Goal: Book appointment/travel/reservation

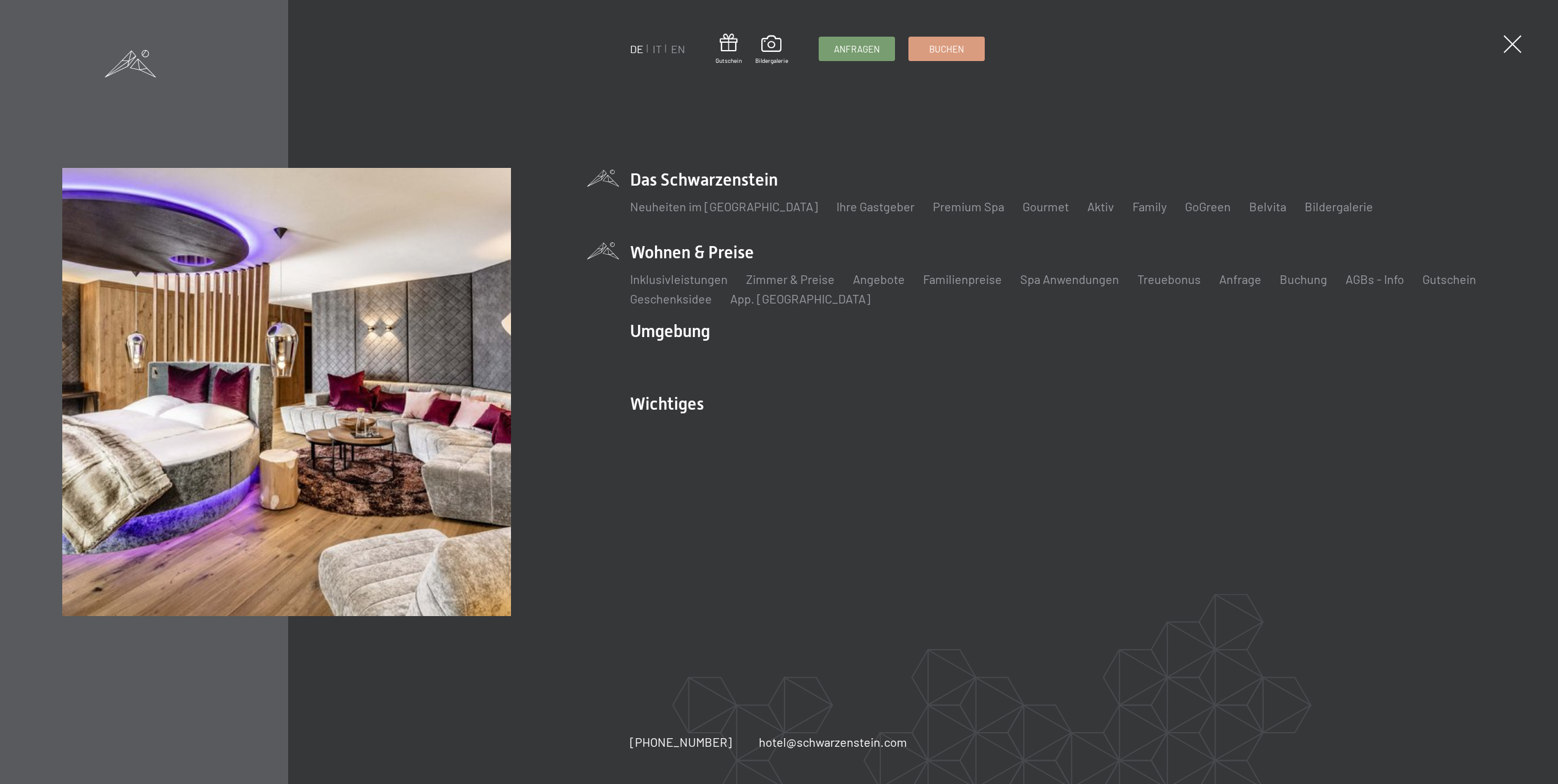
click at [734, 250] on li "Wohnen & Preise Inklusivleistungen Zimmer & Preise Liste Angebote Liste Familie…" at bounding box center [1063, 274] width 866 height 67
click at [878, 277] on link "Angebote" at bounding box center [878, 279] width 52 height 14
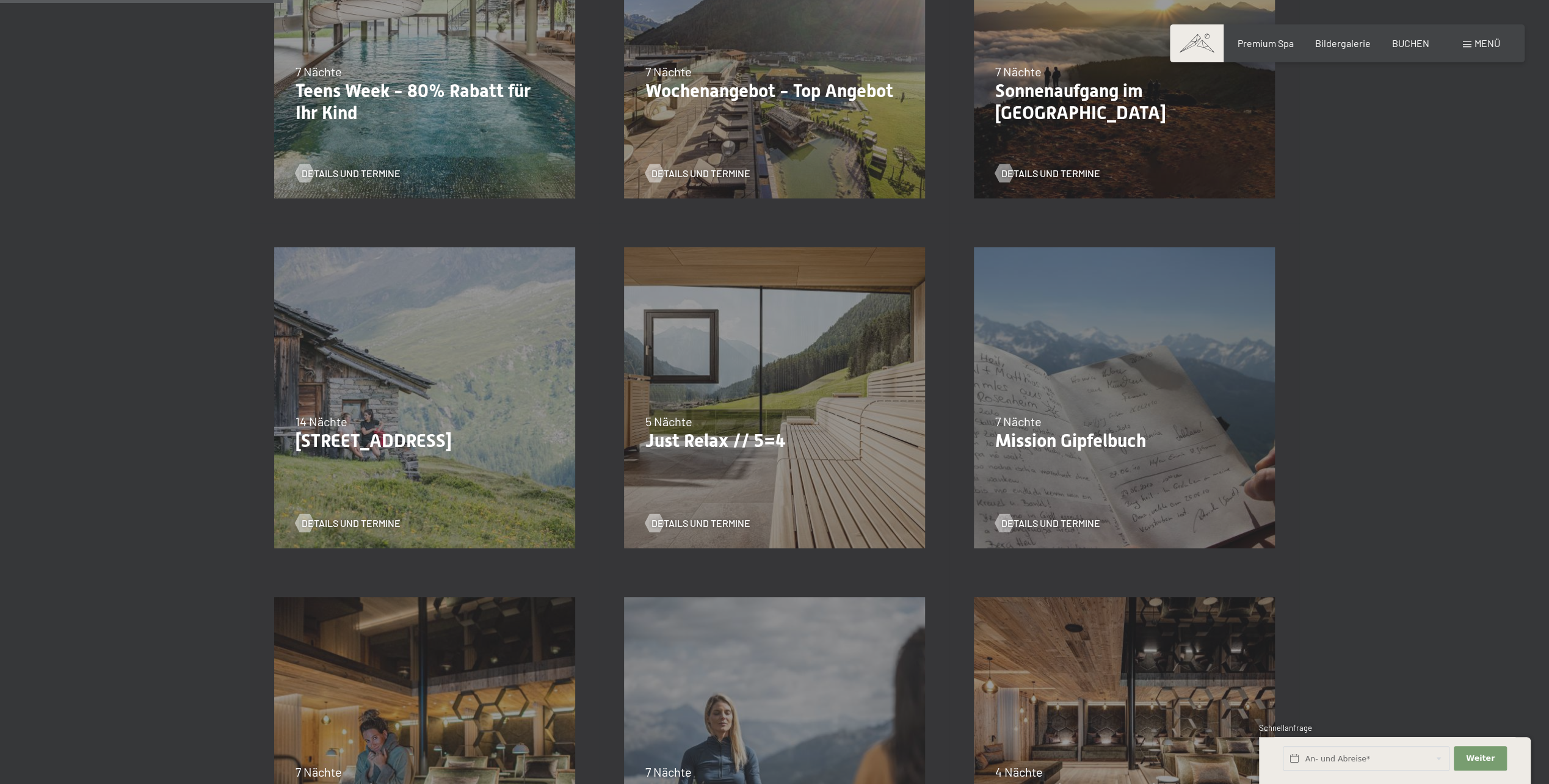
scroll to position [549, 0]
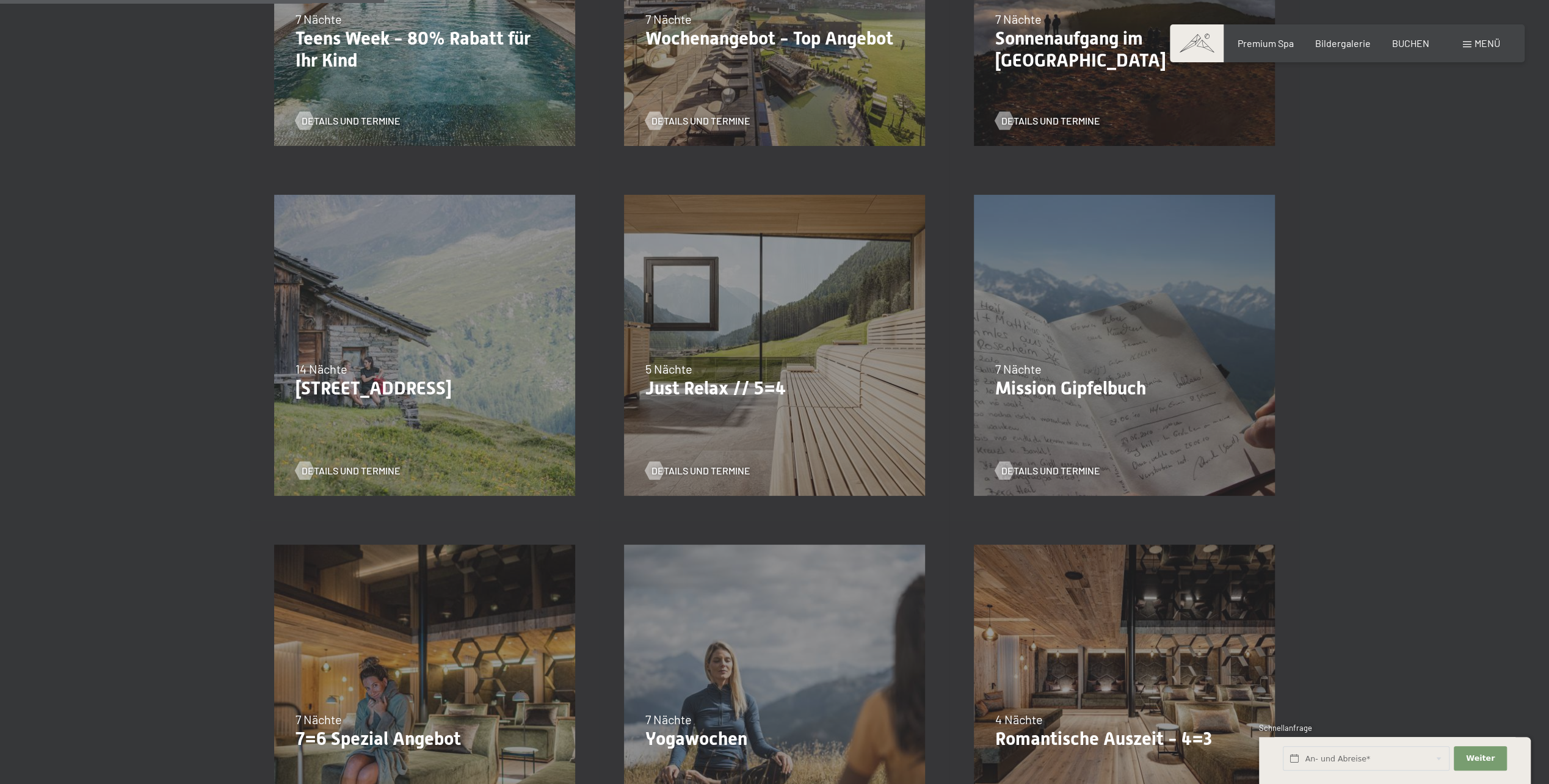
click at [1081, 665] on div "09.11.–05.12.2025 08.12.–19.12.2025 11.01.–23.01.2026 08.03.–27.03.2026 29.03.–…" at bounding box center [1124, 694] width 350 height 350
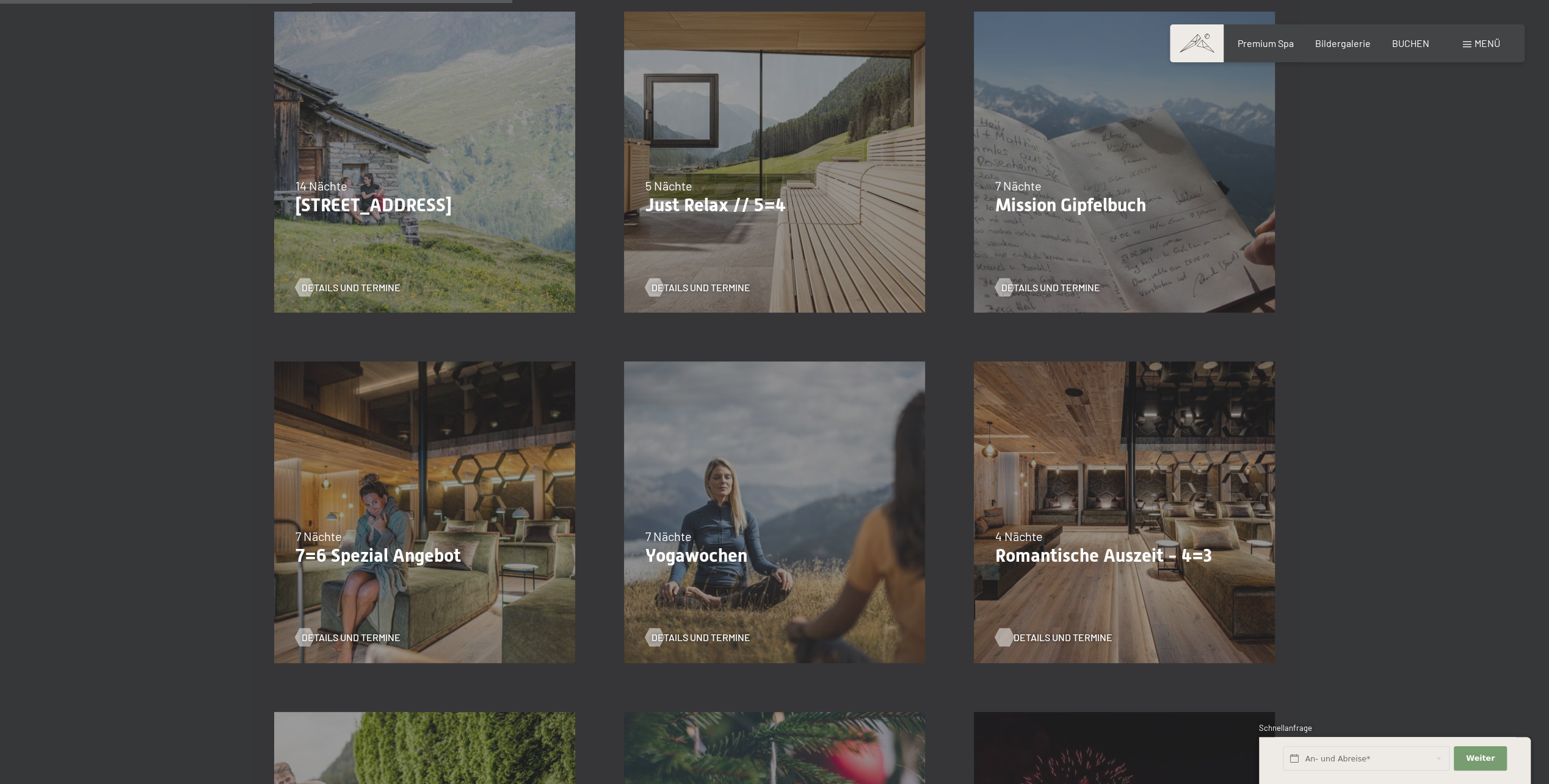
click at [1081, 632] on span "Details und Termine" at bounding box center [1063, 637] width 99 height 13
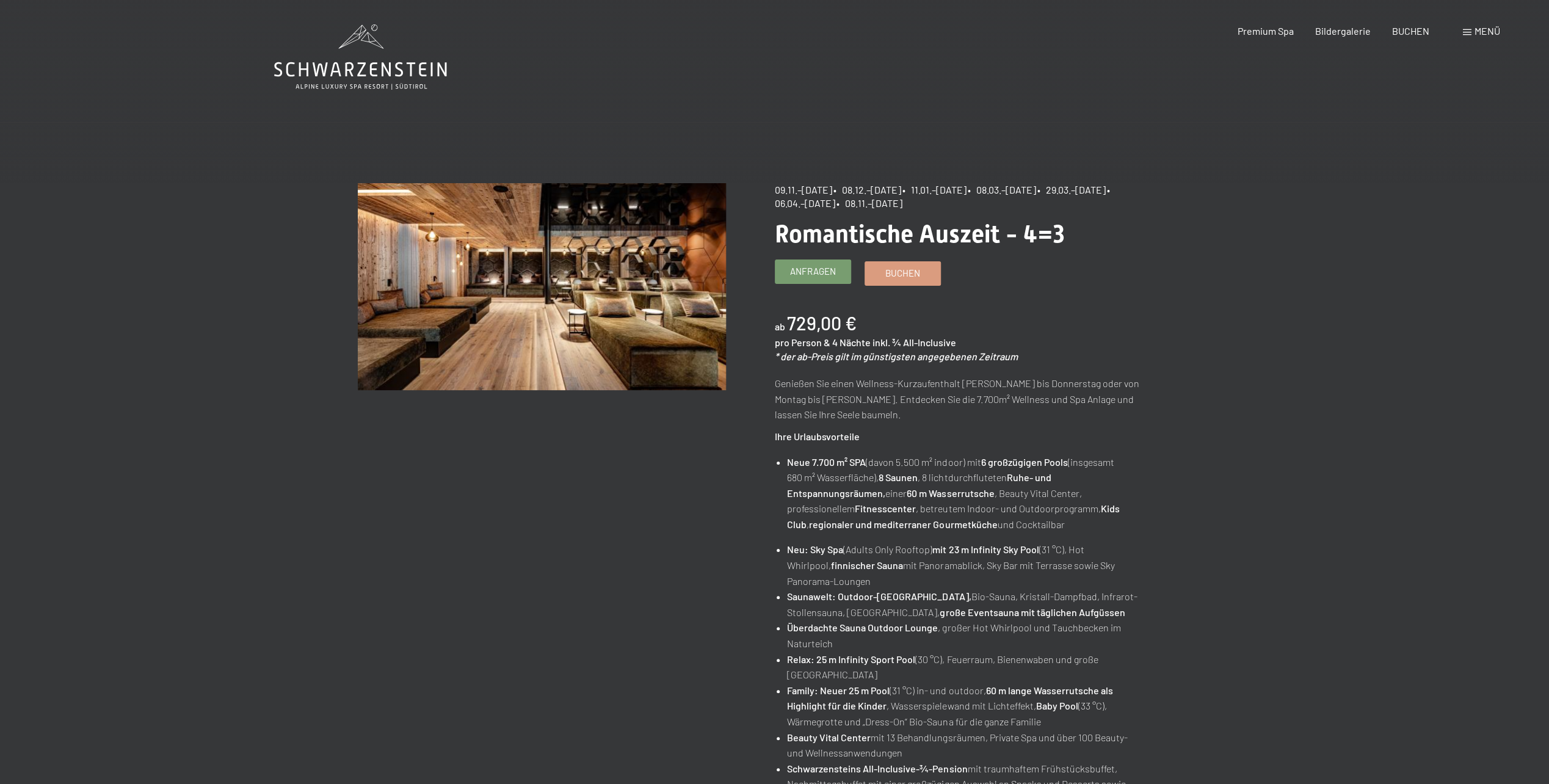
click at [824, 272] on span "Anfragen" at bounding box center [812, 271] width 46 height 13
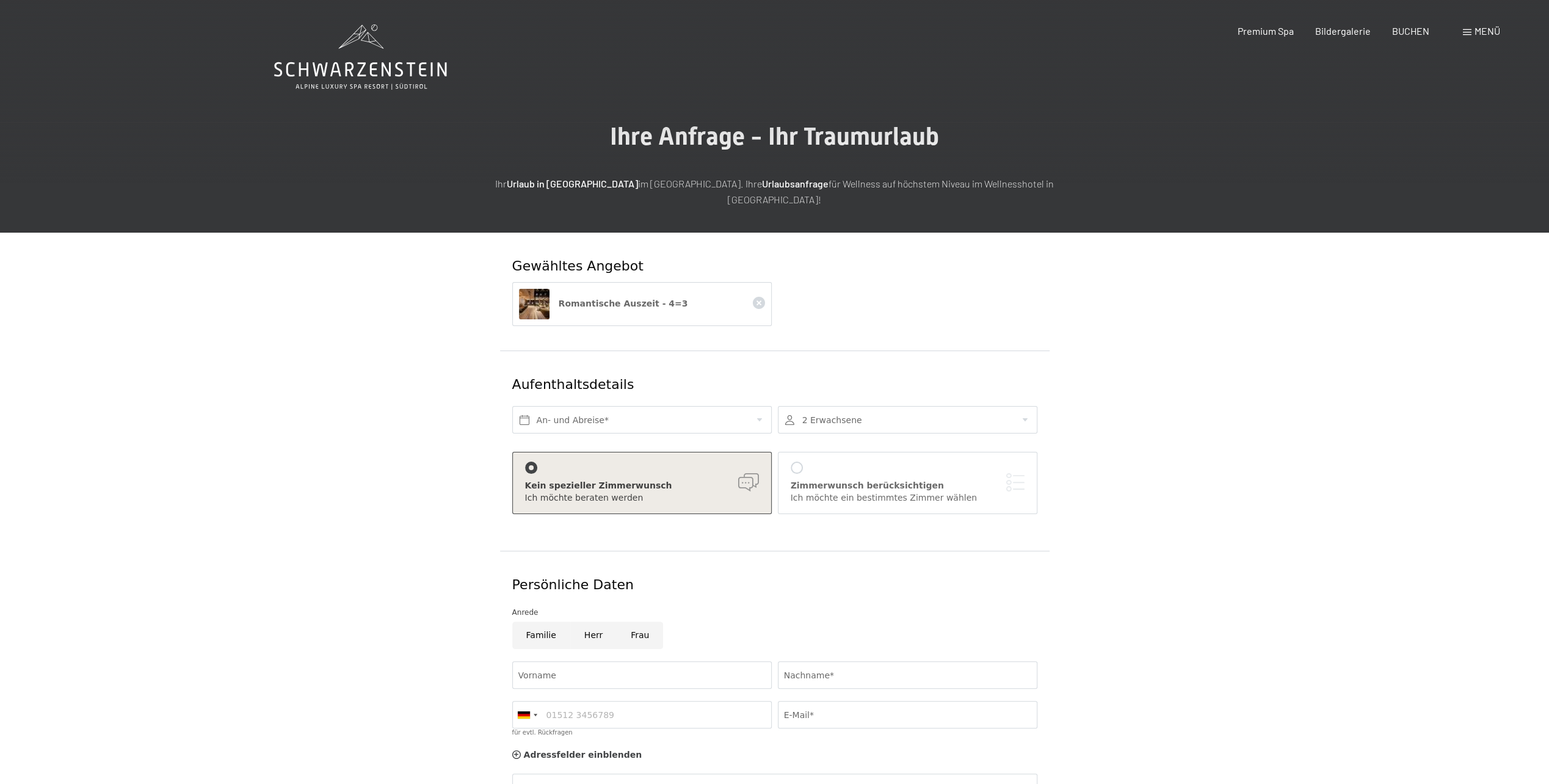
click at [794, 461] on div at bounding box center [796, 467] width 12 height 12
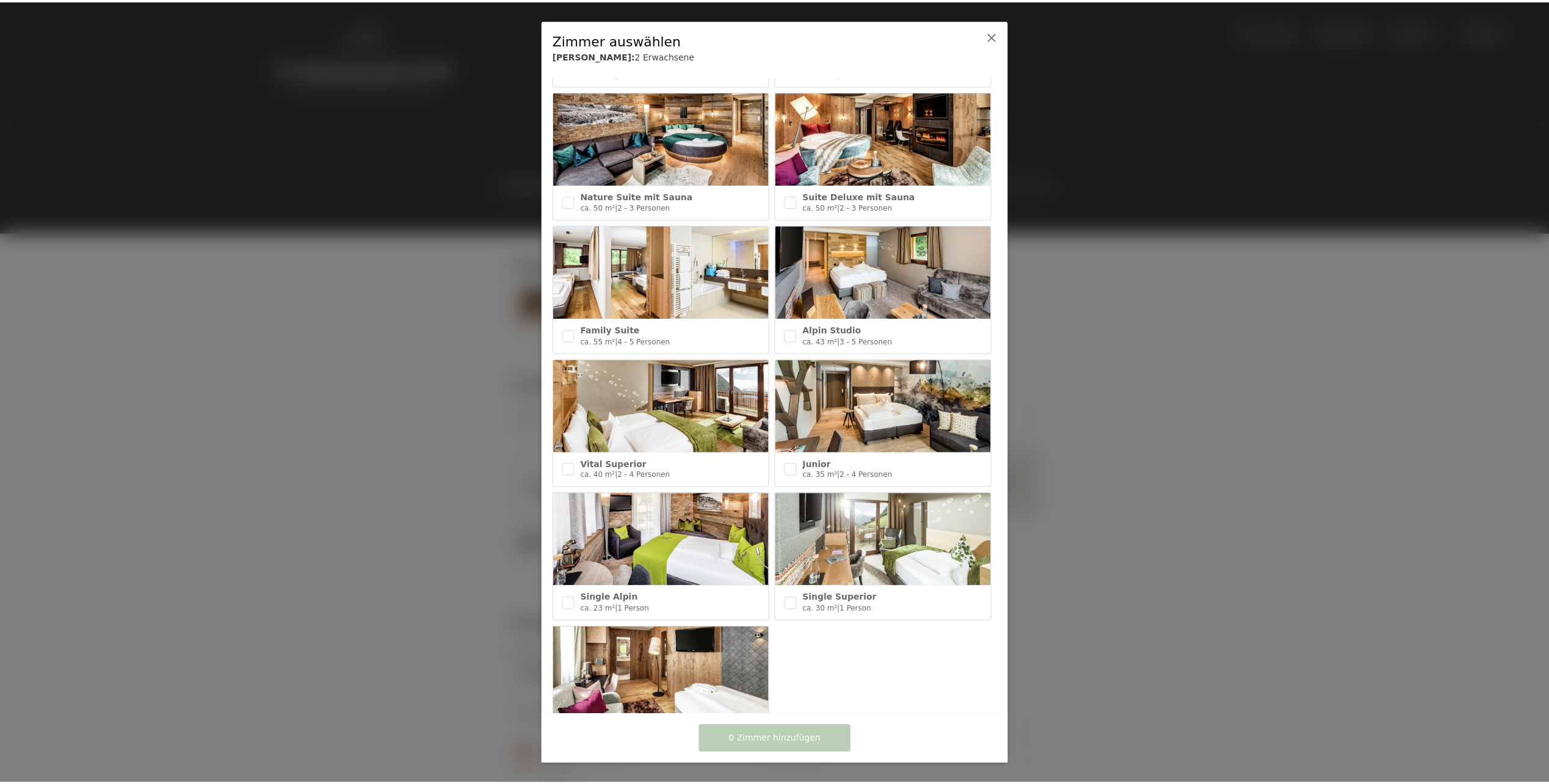
scroll to position [321, 0]
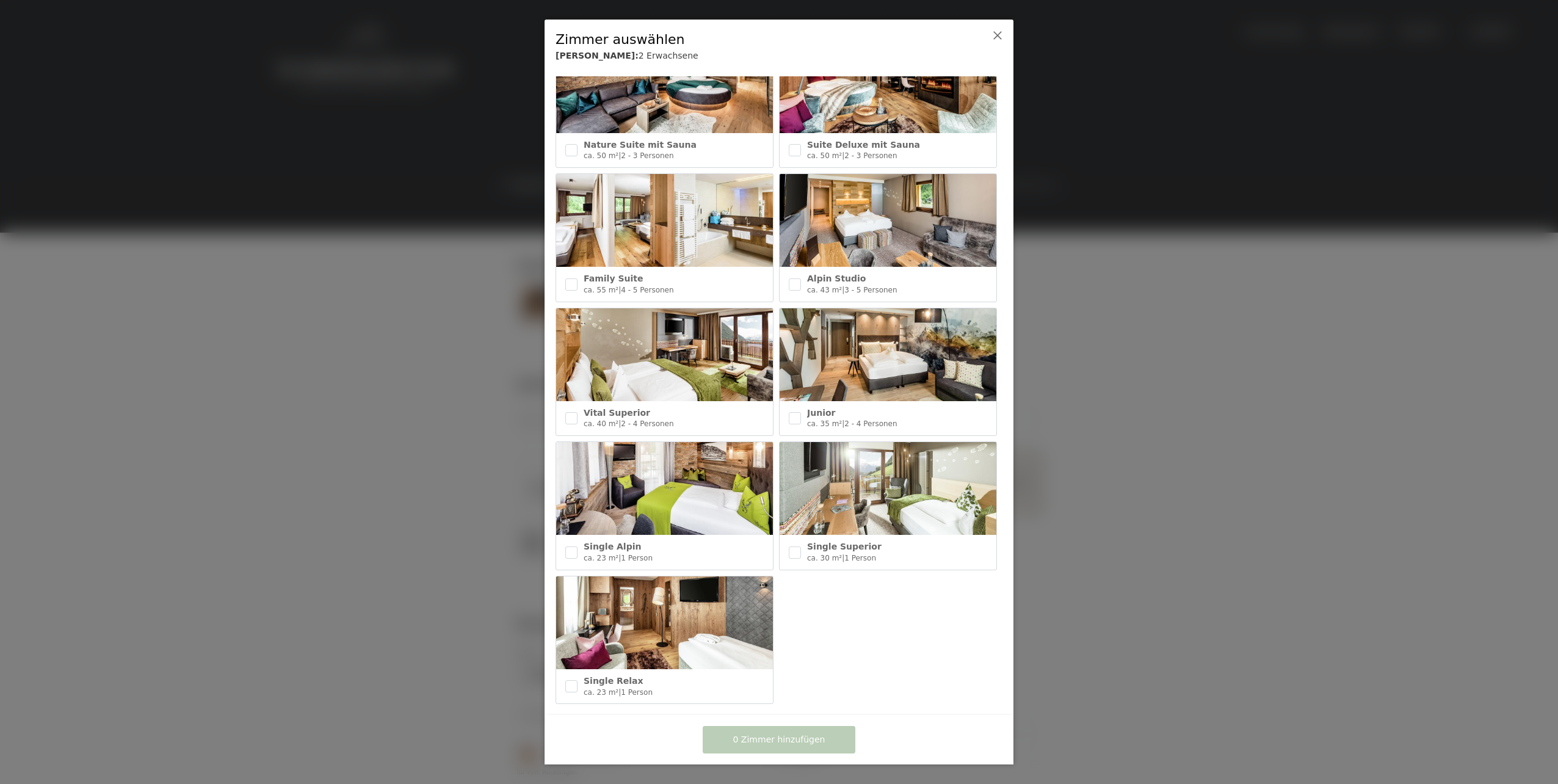
click at [493, 466] on div at bounding box center [779, 392] width 1558 height 784
